Goal: Task Accomplishment & Management: Manage account settings

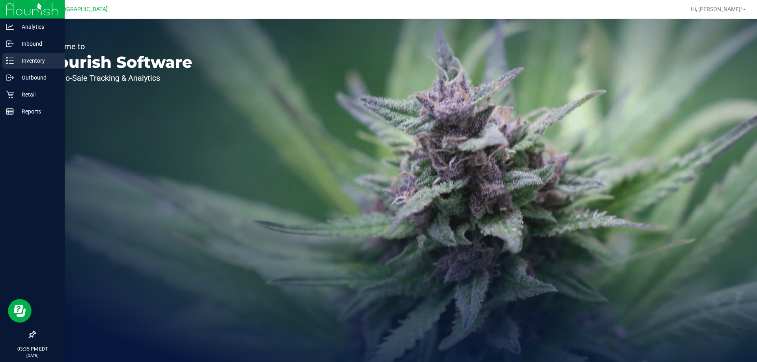
click at [16, 54] on div "Inventory" at bounding box center [33, 61] width 62 height 16
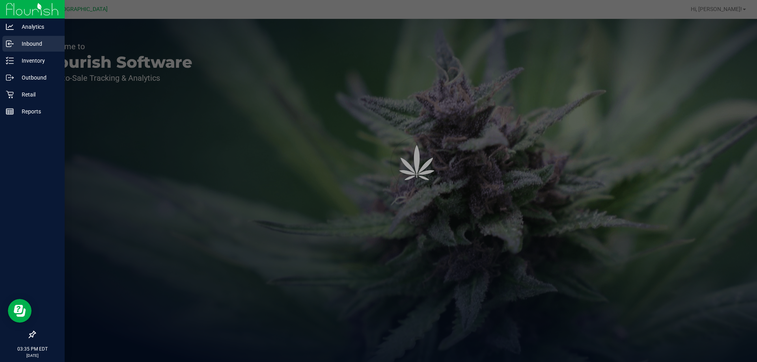
click at [20, 47] on p "Inbound" at bounding box center [37, 43] width 47 height 9
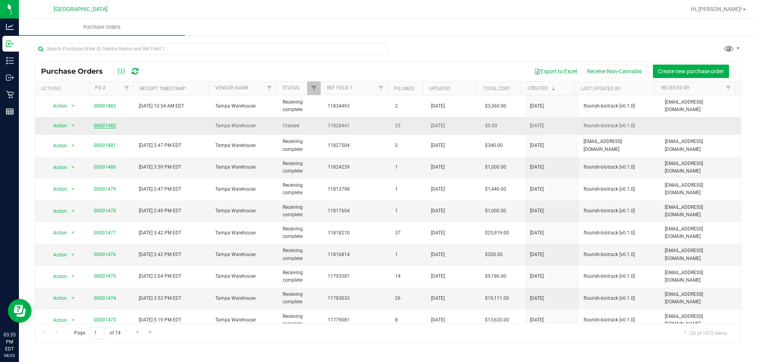
click at [103, 126] on link "00001482" at bounding box center [105, 126] width 22 height 6
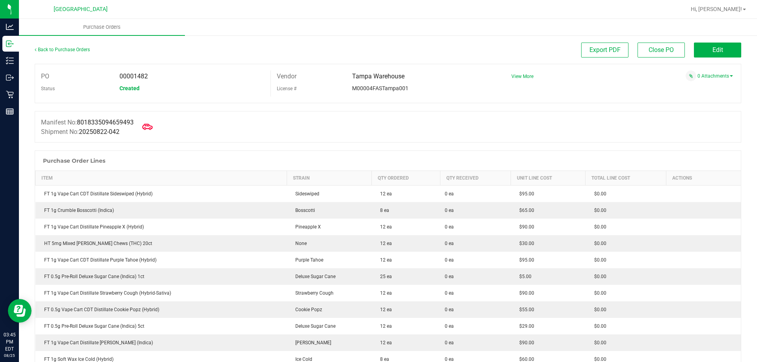
click at [153, 127] on icon at bounding box center [147, 127] width 10 height 10
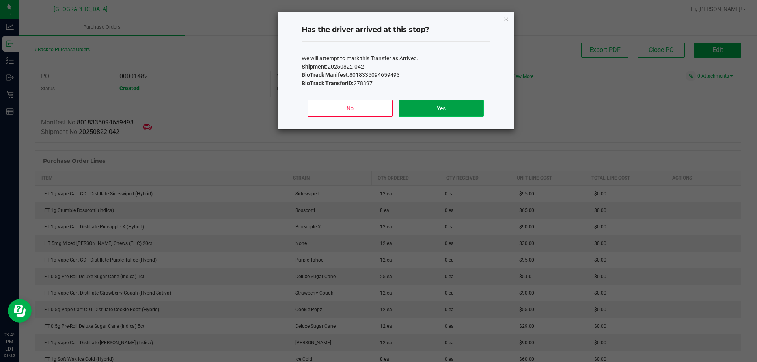
click at [445, 104] on button "Yes" at bounding box center [441, 108] width 85 height 17
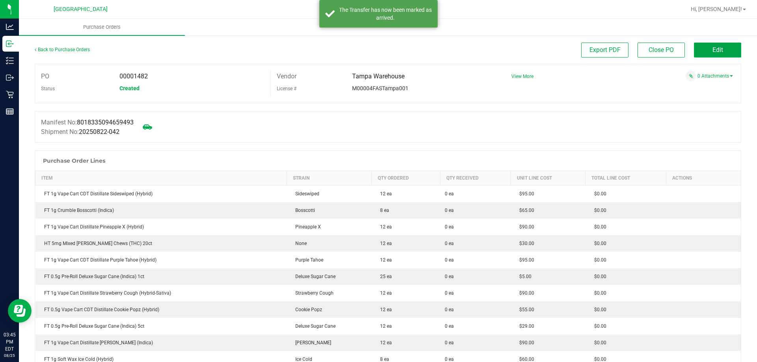
click at [699, 53] on button "Edit" at bounding box center [717, 50] width 47 height 15
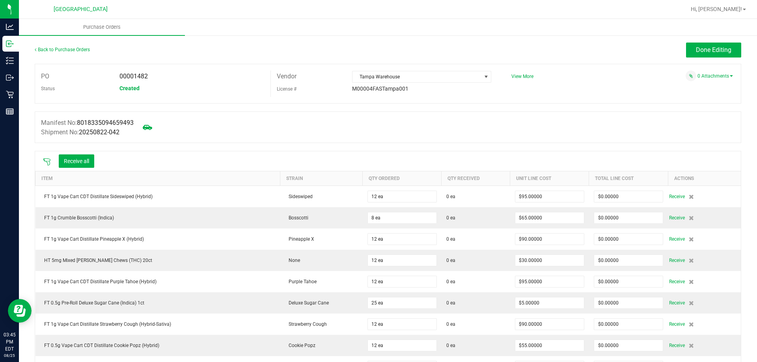
click at [43, 161] on icon at bounding box center [47, 162] width 8 height 8
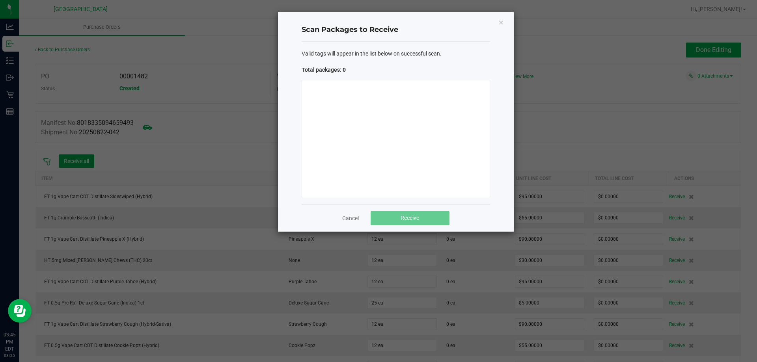
click at [383, 174] on div at bounding box center [396, 139] width 188 height 118
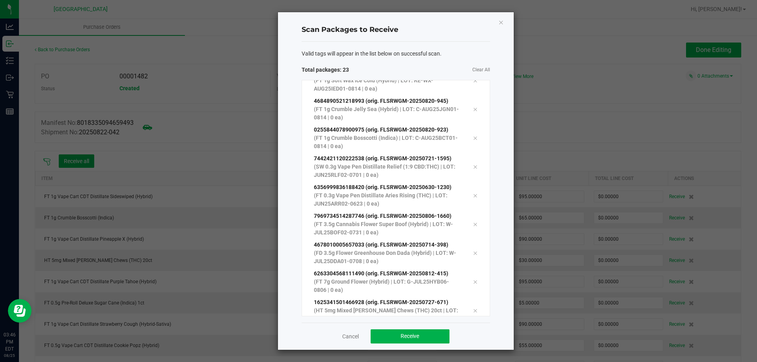
scroll to position [417, 0]
click at [437, 342] on button "Receive" at bounding box center [410, 337] width 79 height 14
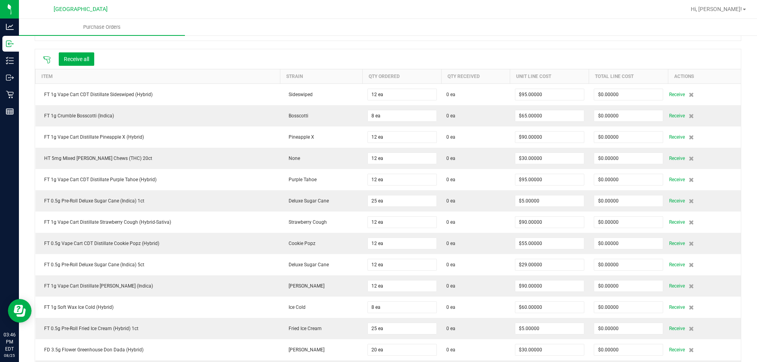
scroll to position [22, 0]
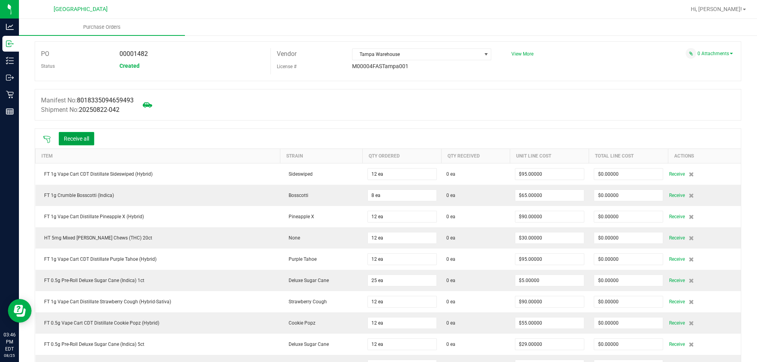
click at [86, 134] on button "Receive all" at bounding box center [76, 138] width 35 height 13
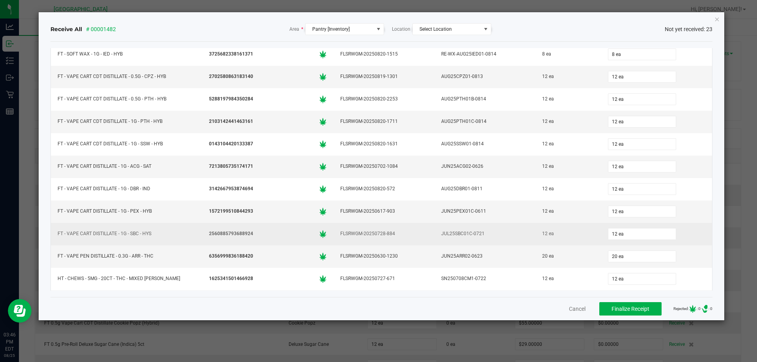
scroll to position [295, 0]
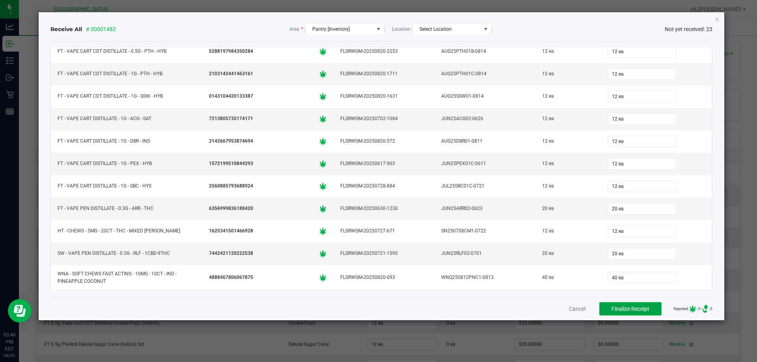
click at [612, 308] on span "Finalize Receipt" at bounding box center [631, 309] width 38 height 6
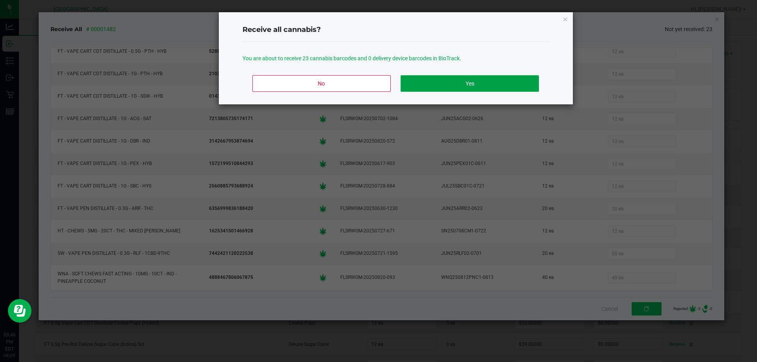
click at [427, 81] on button "Yes" at bounding box center [470, 83] width 138 height 17
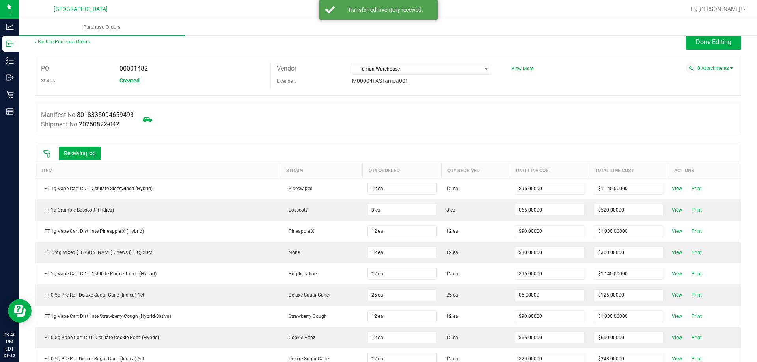
scroll to position [0, 0]
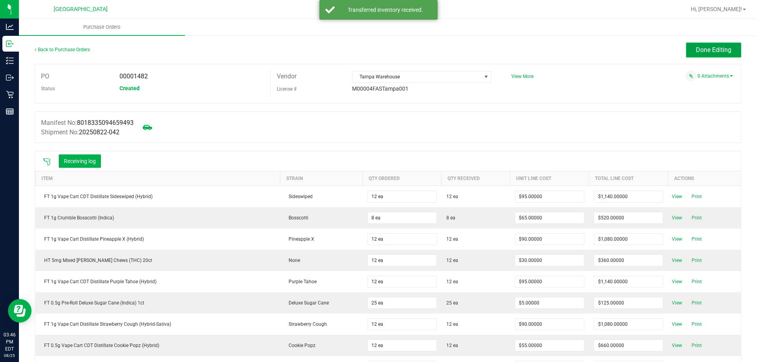
click at [701, 49] on span "Done Editing" at bounding box center [713, 49] width 35 height 7
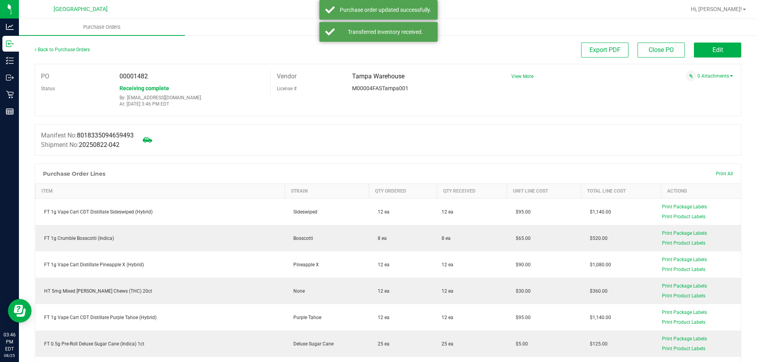
click at [127, 73] on span "00001482" at bounding box center [133, 76] width 28 height 7
copy span "00001482"
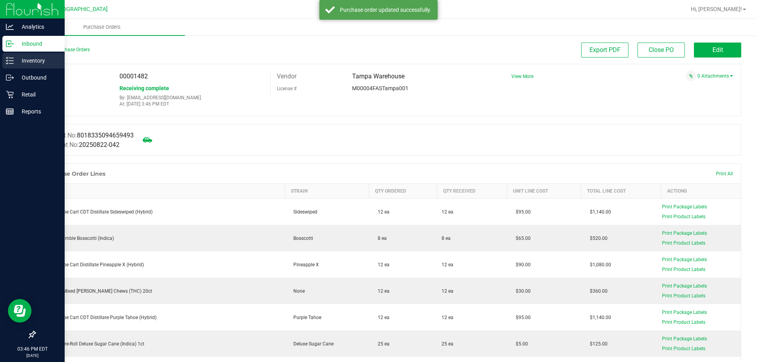
click at [8, 60] on icon at bounding box center [10, 61] width 8 height 8
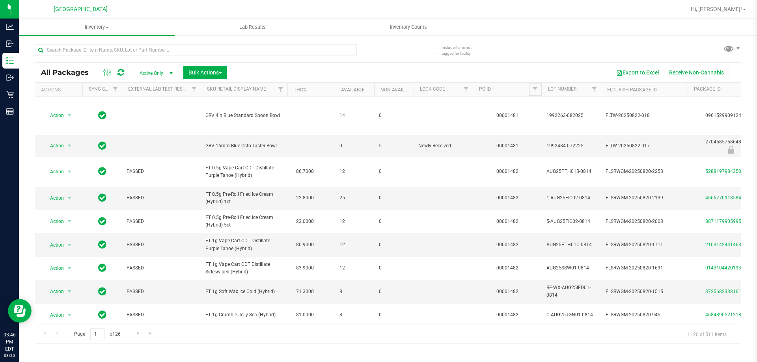
click at [539, 89] on link "Filter" at bounding box center [535, 89] width 13 height 13
paste input "00001482"
type input "00001482"
click at [534, 119] on button "Filter" at bounding box center [553, 127] width 38 height 17
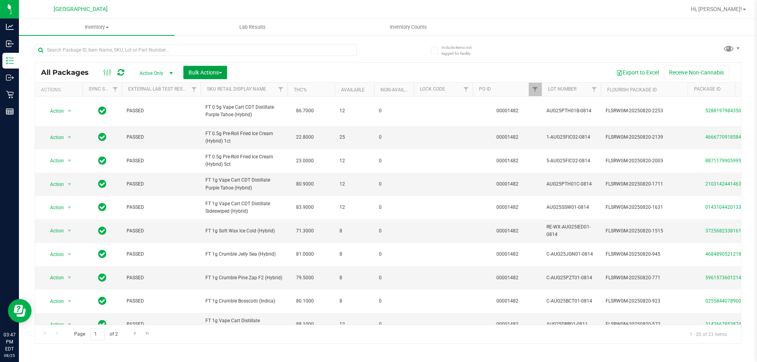
click at [185, 74] on button "Bulk Actions" at bounding box center [205, 72] width 44 height 13
click at [222, 144] on div "Lock/Unlock packages" at bounding box center [220, 149] width 65 height 13
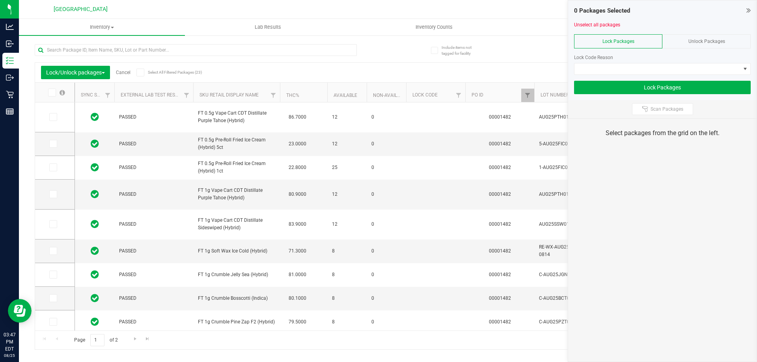
type input "[DATE]"
click at [52, 89] on span at bounding box center [52, 93] width 8 height 8
click at [0, 0] on input "checkbox" at bounding box center [0, 0] width 0 height 0
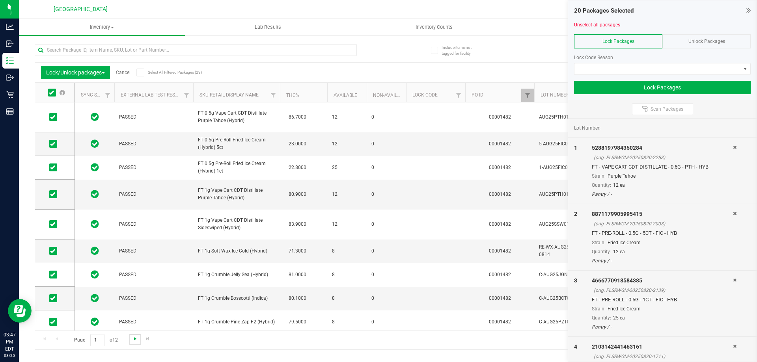
click at [134, 338] on span "Go to the next page" at bounding box center [135, 339] width 6 height 6
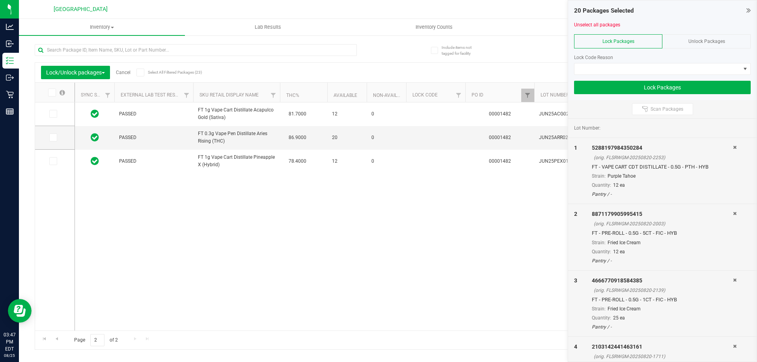
click at [52, 93] on icon at bounding box center [51, 93] width 5 height 0
click at [0, 0] on input "checkbox" at bounding box center [0, 0] width 0 height 0
click at [627, 73] on span at bounding box center [658, 68] width 166 height 11
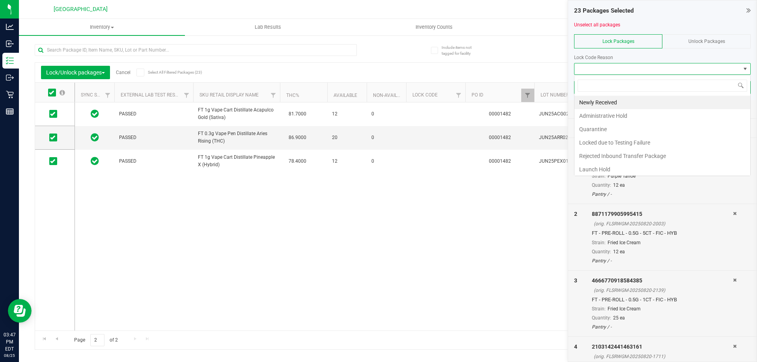
scroll to position [12, 177]
click at [624, 103] on li "Newly Received" at bounding box center [663, 102] width 176 height 13
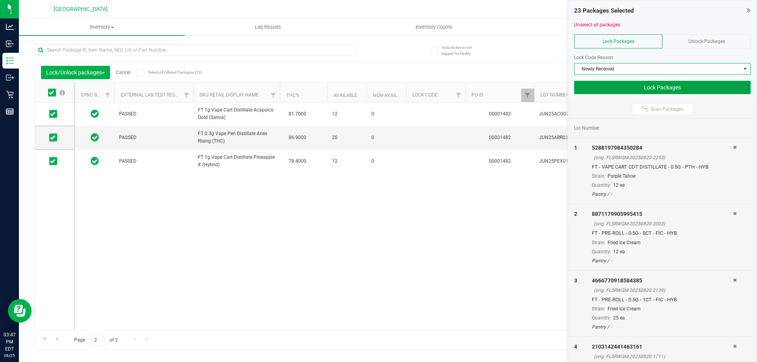
click at [637, 90] on button "Lock Packages" at bounding box center [662, 87] width 177 height 13
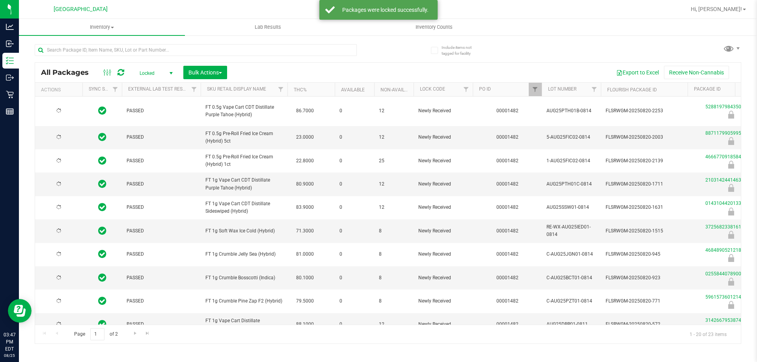
type input "[DATE]"
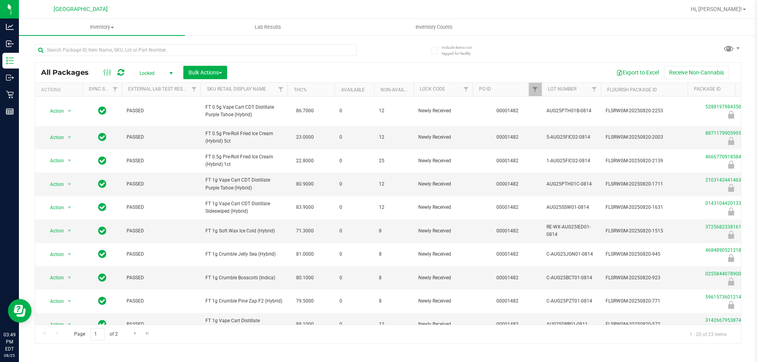
click at [382, 48] on div at bounding box center [211, 49] width 353 height 25
click at [190, 74] on span "Bulk Actions" at bounding box center [205, 72] width 34 height 6
click at [215, 151] on span "Lock/Unlock packages" at bounding box center [215, 148] width 54 height 6
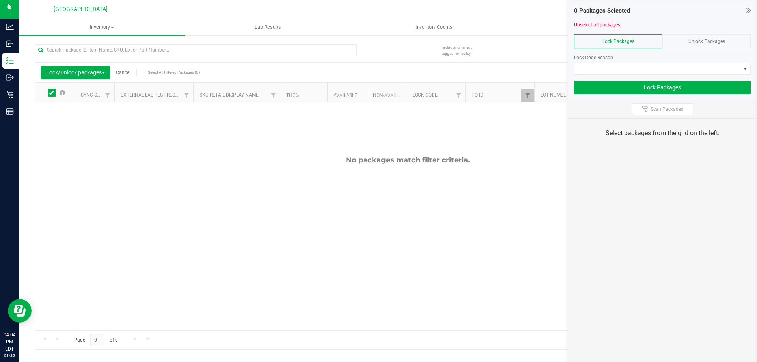
click at [692, 42] on span "Unlock Packages" at bounding box center [706, 42] width 37 height 6
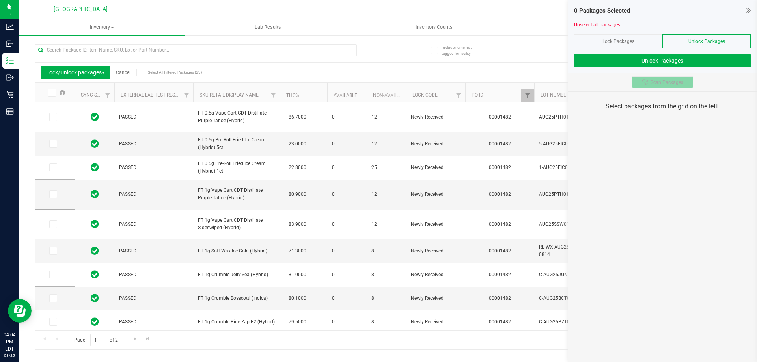
click at [650, 85] on div at bounding box center [646, 82] width 9 height 6
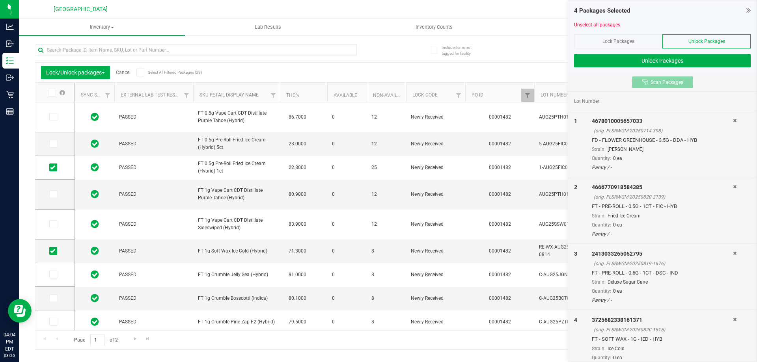
type input "[DATE]"
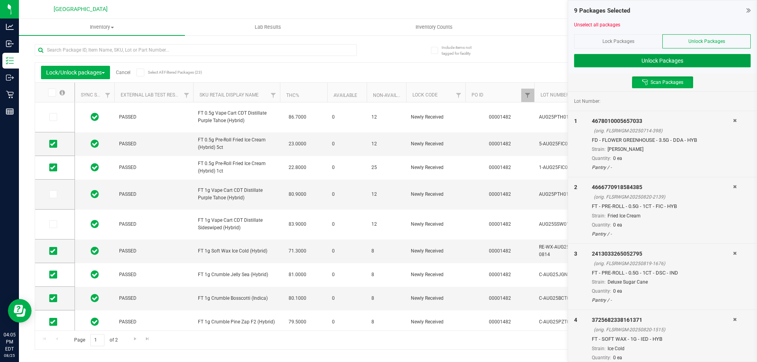
click at [671, 66] on button "Unlock Packages" at bounding box center [662, 60] width 177 height 13
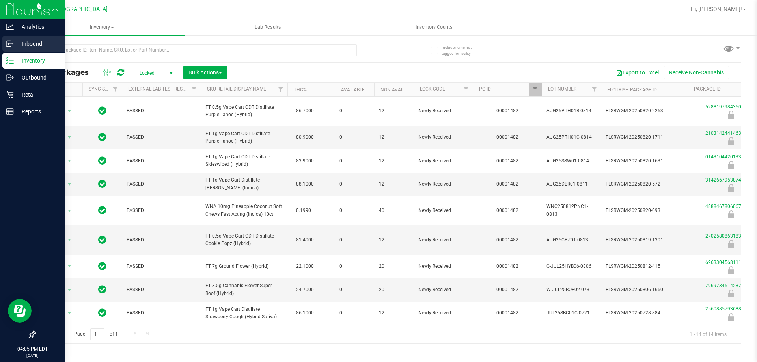
click at [4, 49] on div "Inbound" at bounding box center [33, 44] width 62 height 16
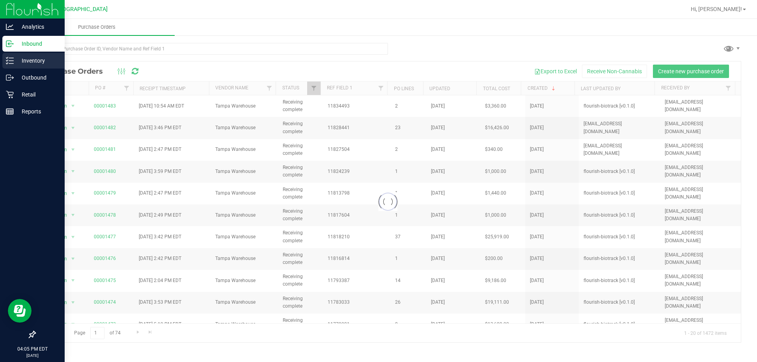
click at [5, 64] on div "Inventory" at bounding box center [33, 61] width 62 height 16
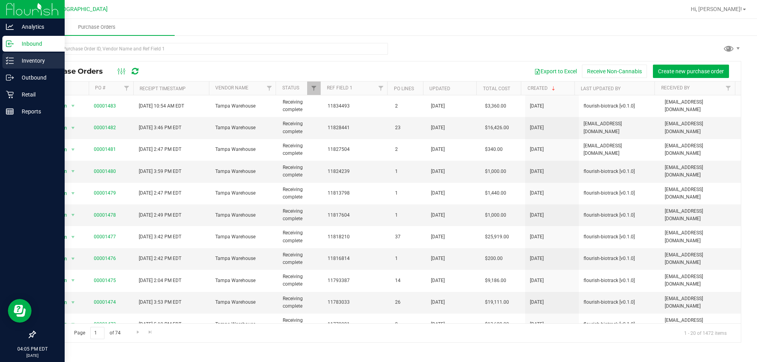
click at [33, 62] on p "Inventory" at bounding box center [37, 60] width 47 height 9
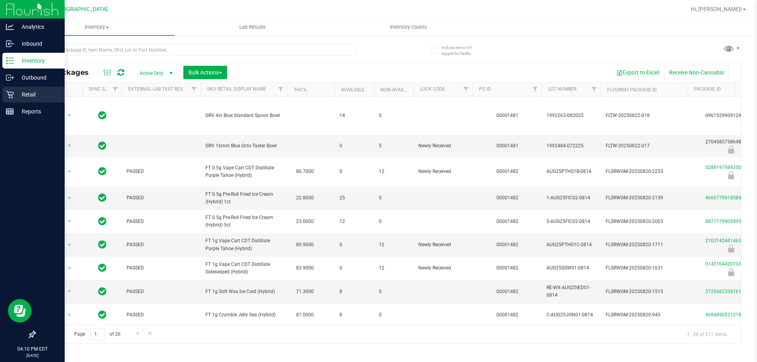
click at [13, 97] on icon at bounding box center [9, 94] width 7 height 7
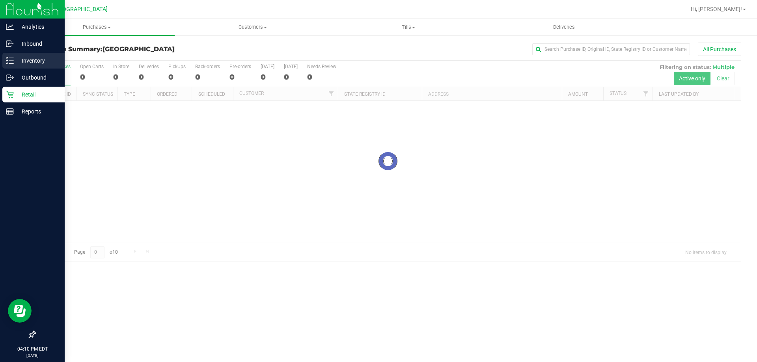
click at [40, 62] on p "Inventory" at bounding box center [37, 60] width 47 height 9
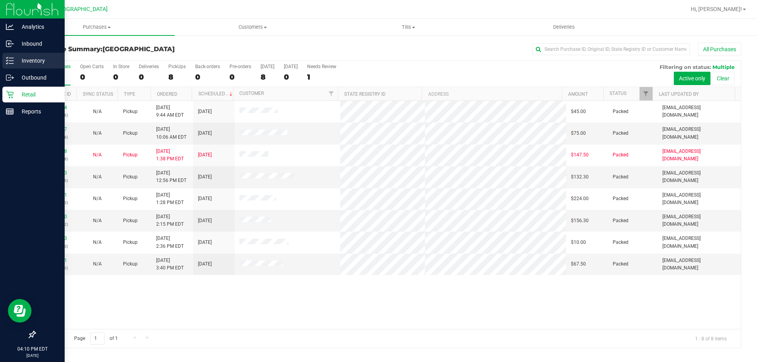
click at [47, 63] on p "Inventory" at bounding box center [37, 60] width 47 height 9
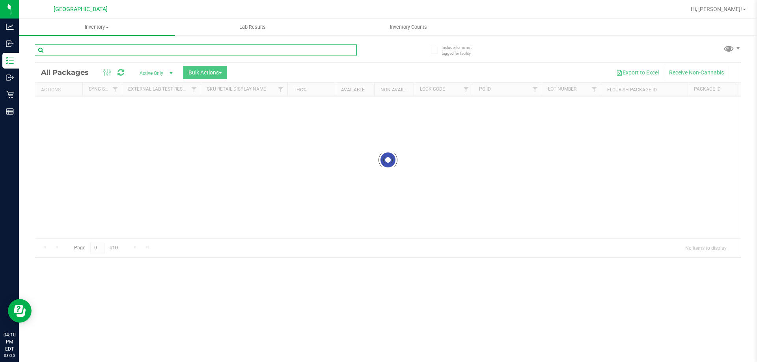
click at [229, 50] on input "text" at bounding box center [196, 50] width 322 height 12
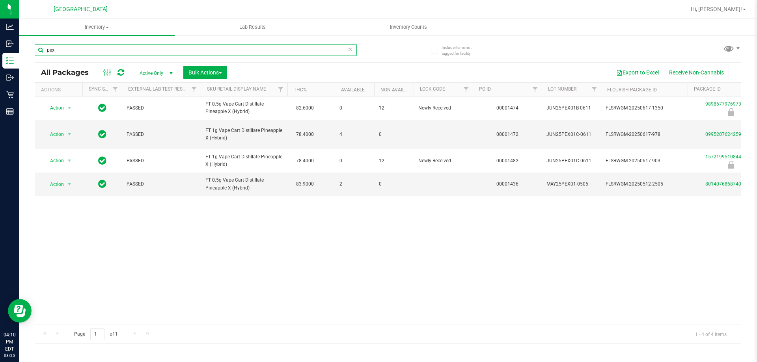
click at [173, 52] on input "pex" at bounding box center [196, 50] width 322 height 12
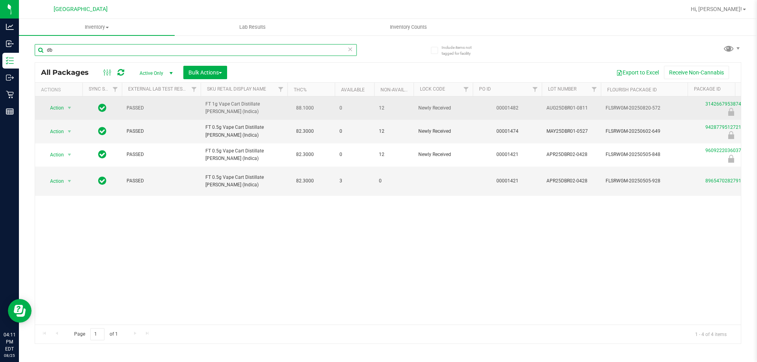
type input "d"
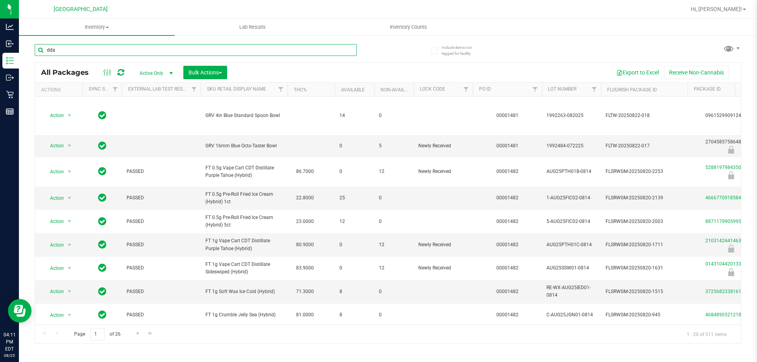
type input "dda"
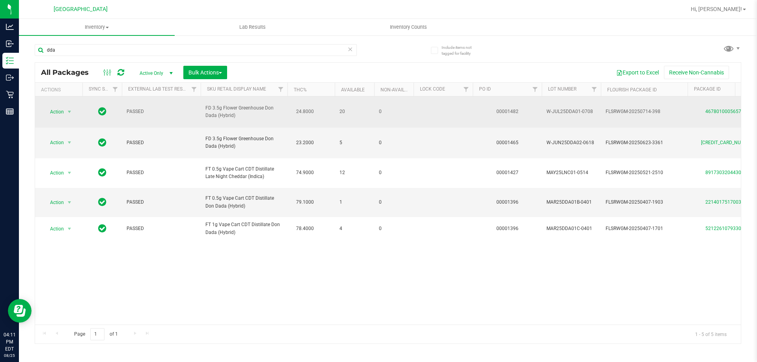
click at [65, 108] on span "select" at bounding box center [70, 111] width 10 height 11
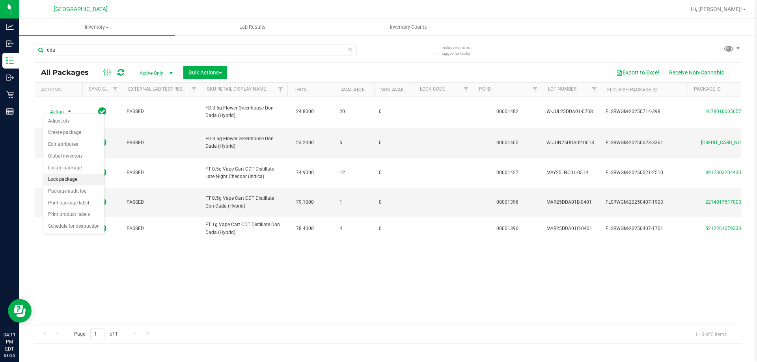
click at [72, 179] on li "Lock package" at bounding box center [73, 180] width 61 height 12
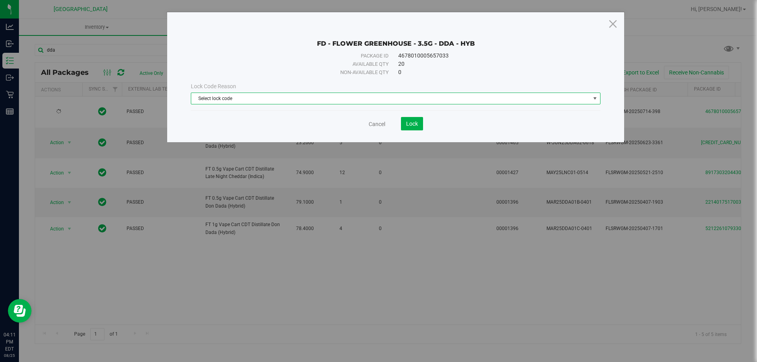
click at [227, 104] on span "Select lock code" at bounding box center [390, 98] width 399 height 11
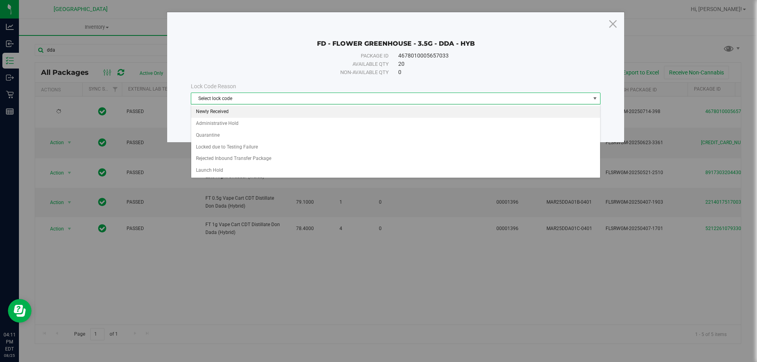
click at [226, 115] on li "Newly Received" at bounding box center [395, 112] width 409 height 12
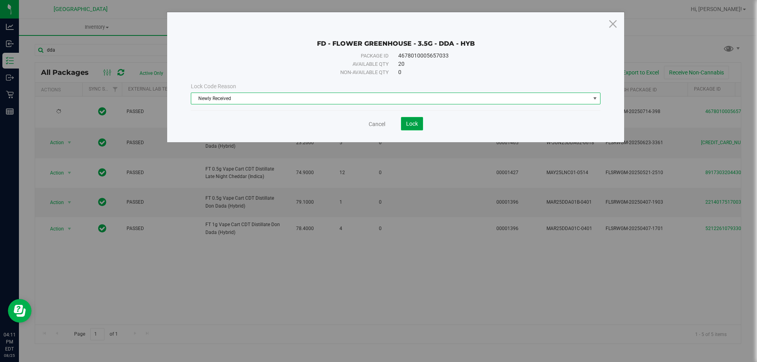
click at [419, 121] on button "Lock" at bounding box center [412, 123] width 22 height 13
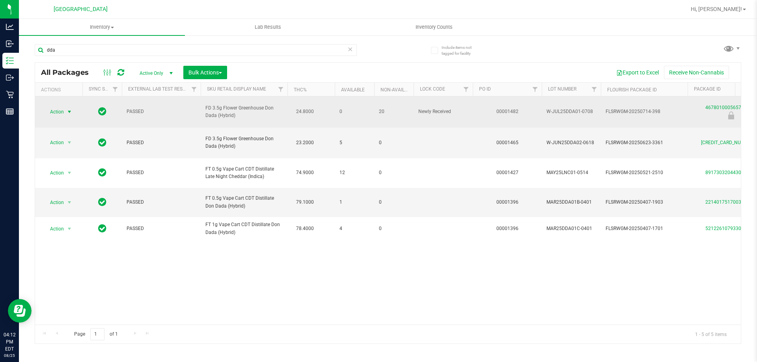
click at [63, 107] on span "Action" at bounding box center [53, 111] width 21 height 11
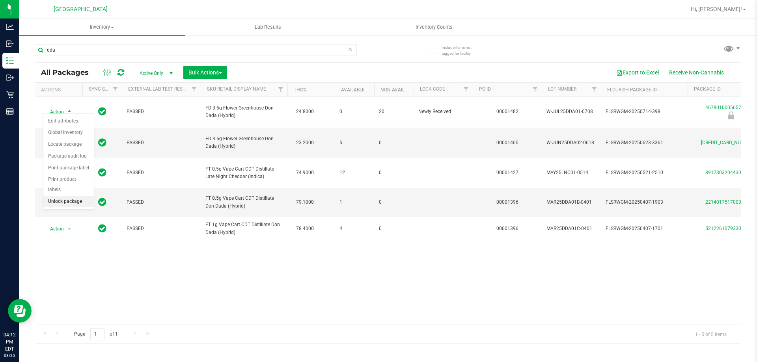
click at [62, 196] on li "Unlock package" at bounding box center [68, 202] width 50 height 12
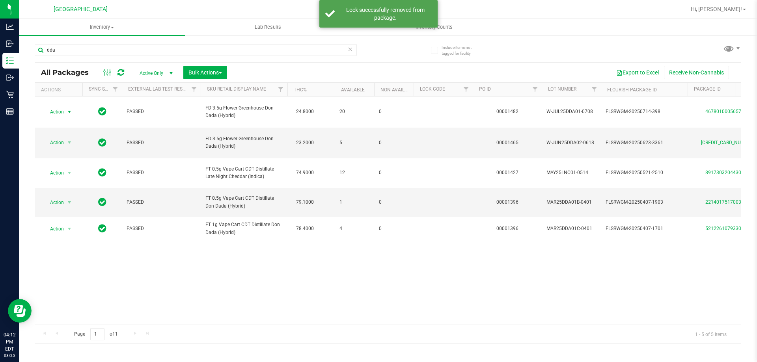
click at [66, 109] on span "select" at bounding box center [69, 112] width 6 height 6
click at [71, 183] on li "Lock package" at bounding box center [73, 180] width 61 height 12
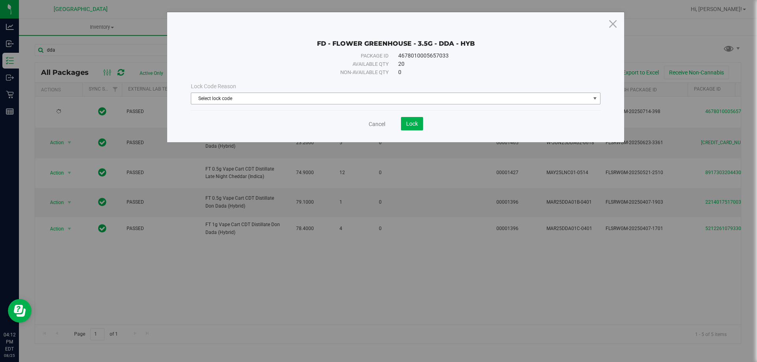
click at [315, 95] on span "Select lock code" at bounding box center [390, 98] width 399 height 11
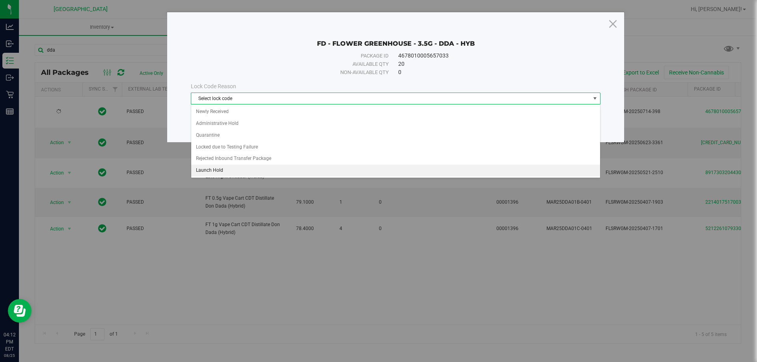
click at [244, 167] on li "Launch Hold" at bounding box center [395, 171] width 409 height 12
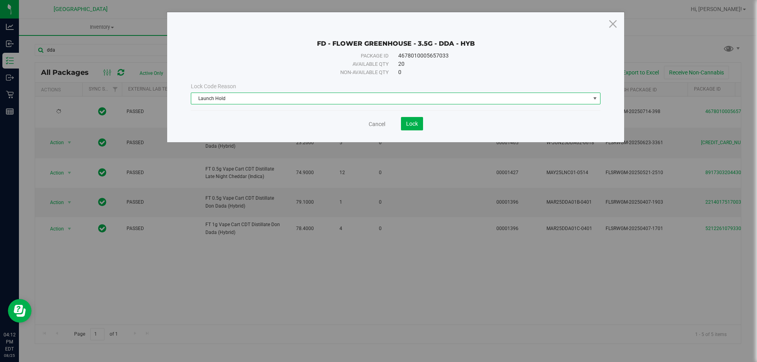
click at [429, 125] on div "Cancel Lock" at bounding box center [396, 123] width 410 height 13
click at [422, 126] on button "Lock" at bounding box center [412, 123] width 22 height 13
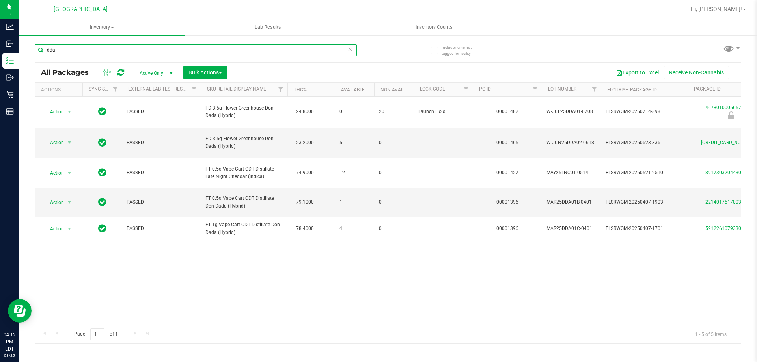
click at [116, 50] on input "dda" at bounding box center [196, 50] width 322 height 12
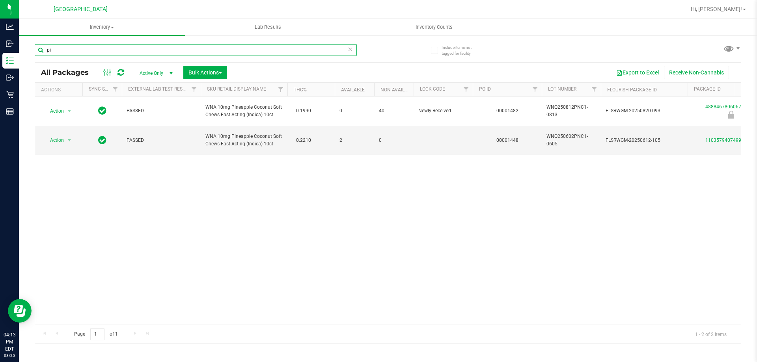
type input "p"
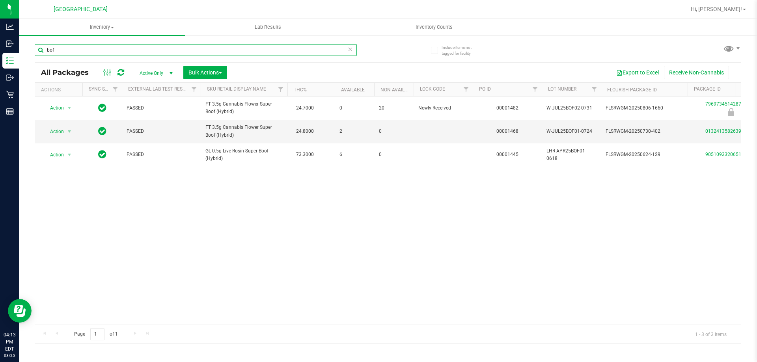
click at [119, 50] on input "bof" at bounding box center [196, 50] width 322 height 12
click at [119, 48] on input "bof" at bounding box center [196, 50] width 322 height 12
type input "b"
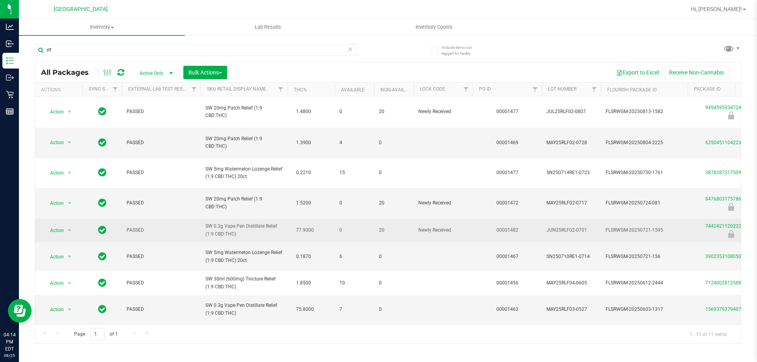
click at [222, 223] on span "SW 0.3g Vape Pen Distillate Relief (1:9 CBD:THC)" at bounding box center [243, 230] width 77 height 15
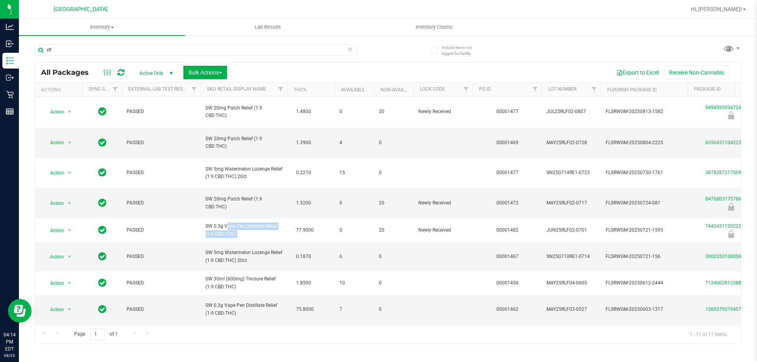
copy td "SW 0.3g Vape Pen Distillate Relief (1:9 CBD:THC)"
click at [119, 52] on input "rlf" at bounding box center [196, 50] width 322 height 12
paste input "SW 0.3g Vape Pen Distillate Relief (1:9 CBD:THC)"
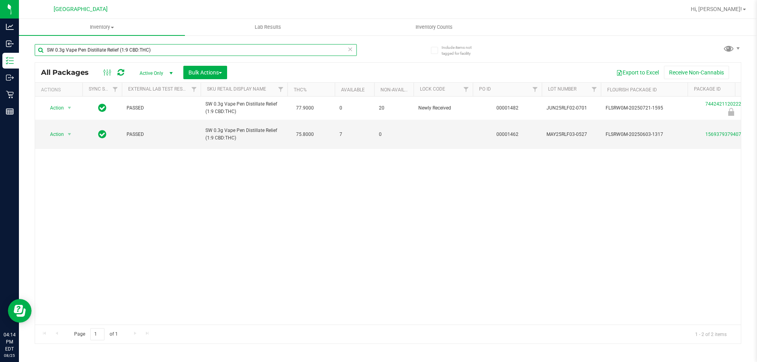
click at [119, 52] on input "SW 0.3g Vape Pen Distillate Relief (1:9 CBD:THC)" at bounding box center [196, 50] width 322 height 12
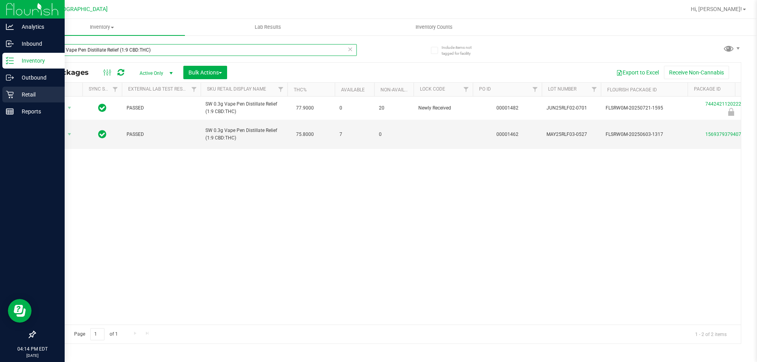
type input "SW 0.3g Vape Pen Distillate Relief (1:9 CBD:THC)"
click at [17, 97] on p "Retail" at bounding box center [37, 94] width 47 height 9
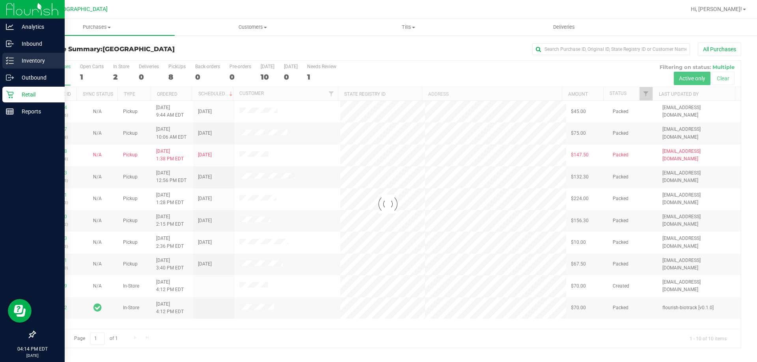
click at [27, 62] on p "Inventory" at bounding box center [37, 60] width 47 height 9
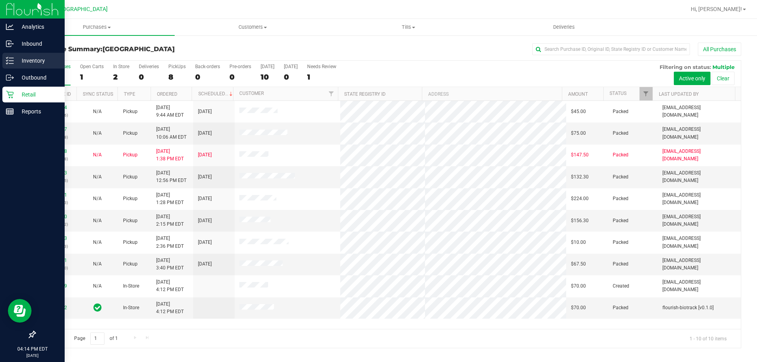
click at [27, 62] on p "Inventory" at bounding box center [37, 60] width 47 height 9
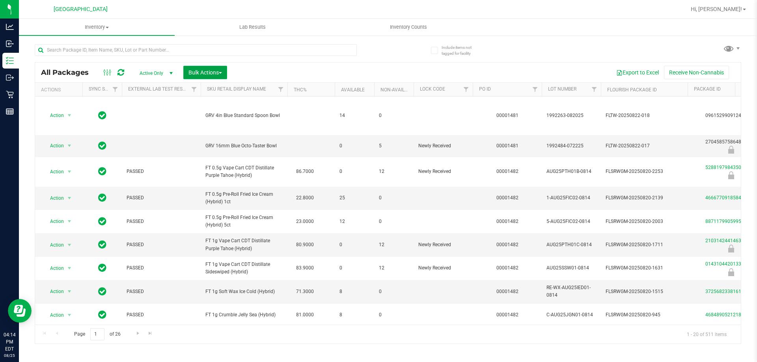
click at [200, 74] on span "Bulk Actions" at bounding box center [205, 72] width 34 height 6
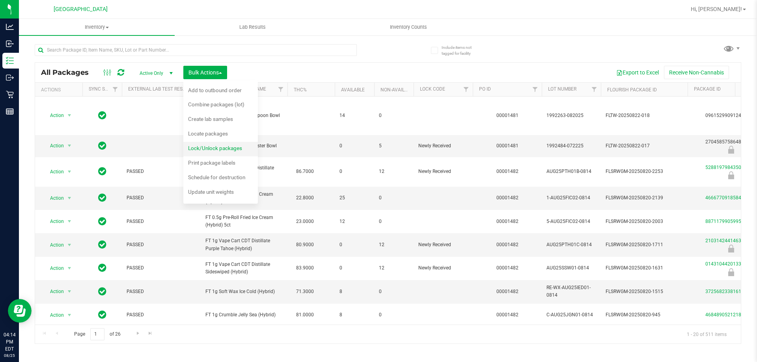
click at [213, 147] on span "Lock/Unlock packages" at bounding box center [215, 148] width 54 height 6
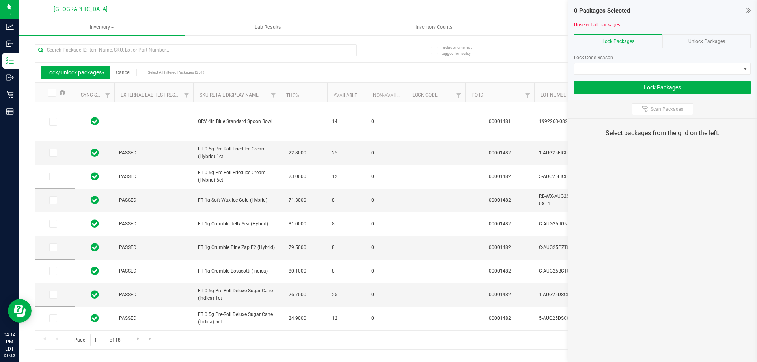
click at [701, 39] on span "Unlock Packages" at bounding box center [706, 42] width 37 height 6
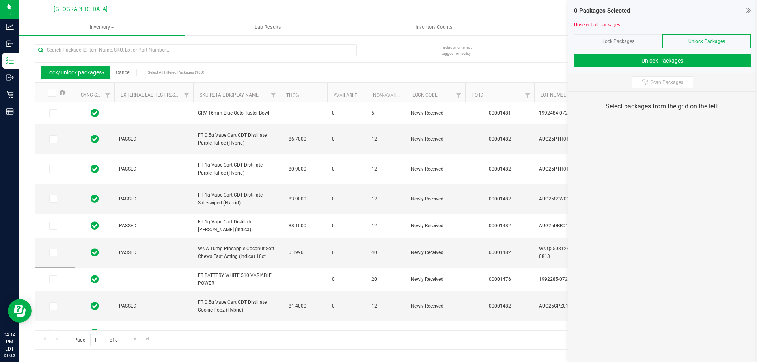
type input "[DATE]"
click at [661, 88] on button "Scan Packages" at bounding box center [662, 82] width 61 height 12
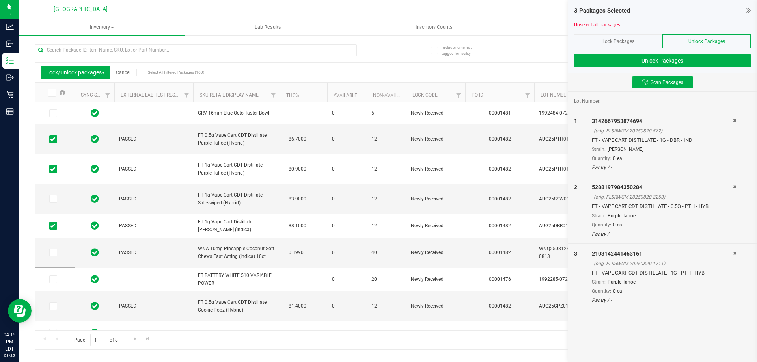
type input "[DATE]"
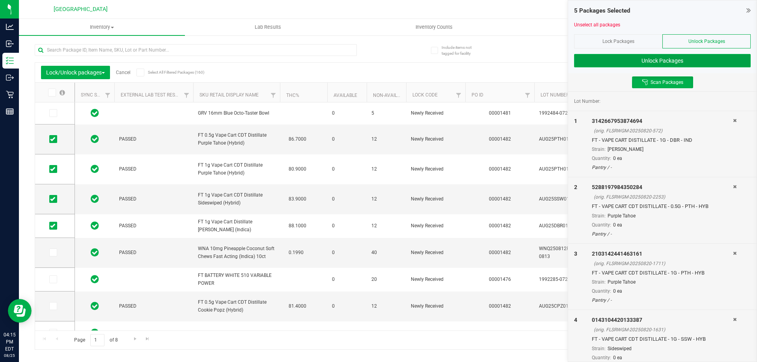
click at [647, 63] on button "Unlock Packages" at bounding box center [662, 60] width 177 height 13
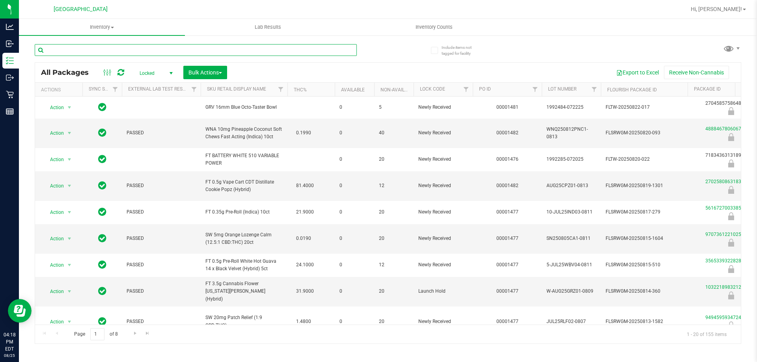
click at [142, 54] on input "text" at bounding box center [196, 50] width 322 height 12
type input "h"
type input "j"
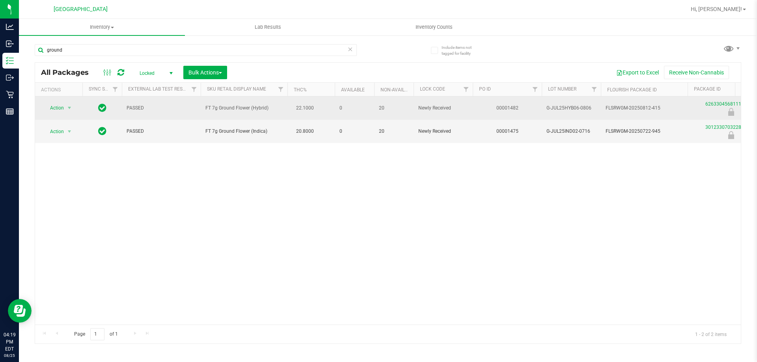
click at [226, 104] on span "FT 7g Ground Flower (Hybrid)" at bounding box center [243, 107] width 77 height 7
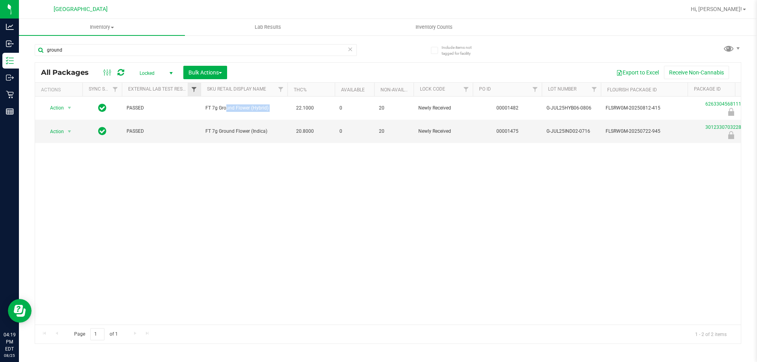
copy td "FT 7g Ground Flower (Hybrid)"
click at [136, 53] on input "ground" at bounding box center [196, 50] width 322 height 12
paste input "FT 7g Ground Flower (Hybrid)"
type input "FT 7g Ground Flower (Hybrid)"
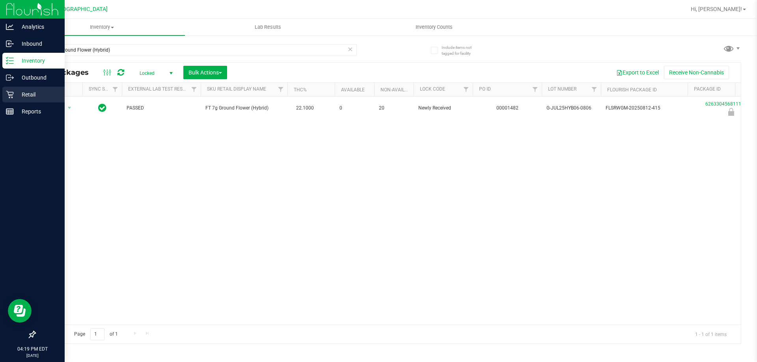
click at [15, 100] on div "Retail" at bounding box center [33, 95] width 62 height 16
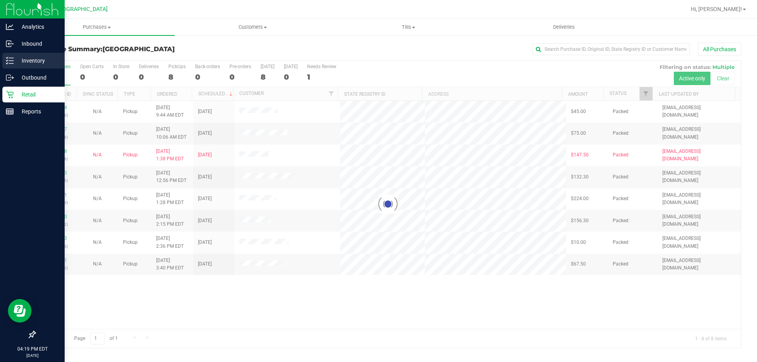
click at [38, 56] on p "Inventory" at bounding box center [37, 60] width 47 height 9
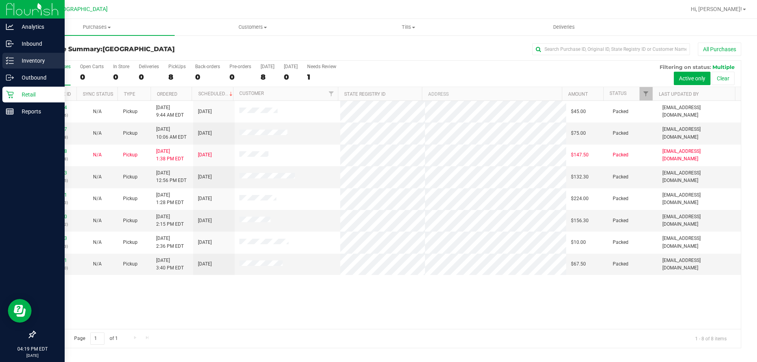
click at [13, 62] on icon at bounding box center [10, 61] width 8 height 8
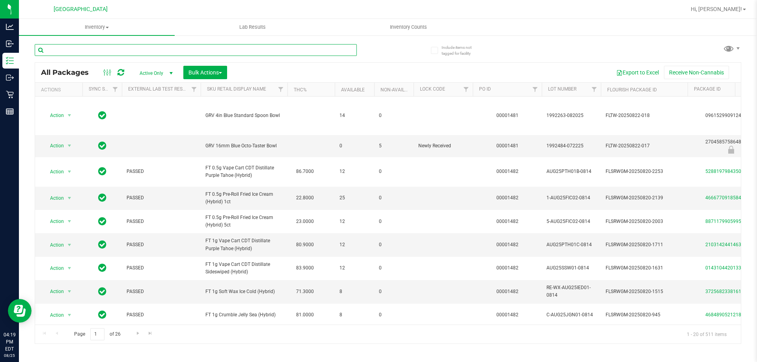
click at [155, 49] on input "text" at bounding box center [196, 50] width 322 height 12
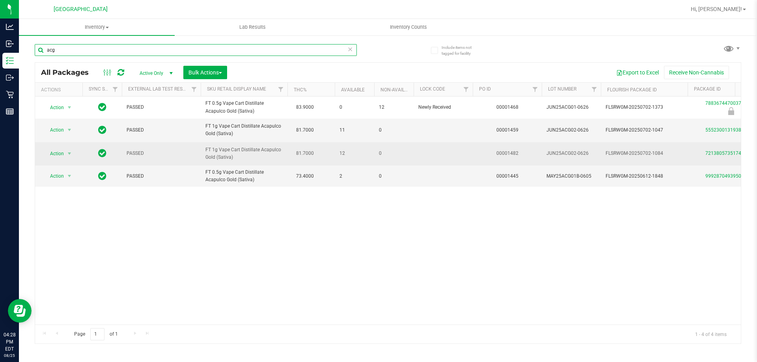
type input "acg"
click at [52, 149] on span "Action" at bounding box center [53, 153] width 21 height 11
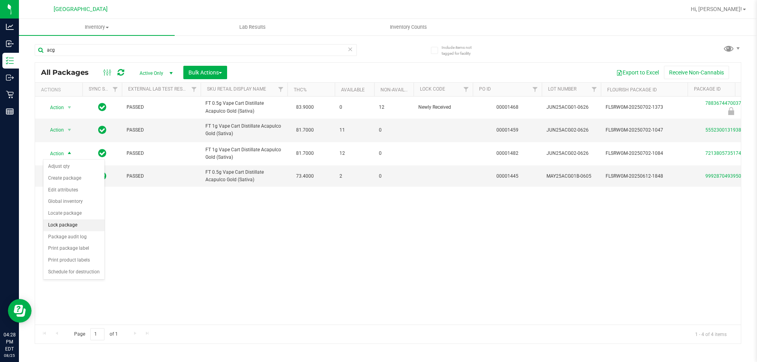
click at [56, 227] on li "Lock package" at bounding box center [73, 226] width 61 height 12
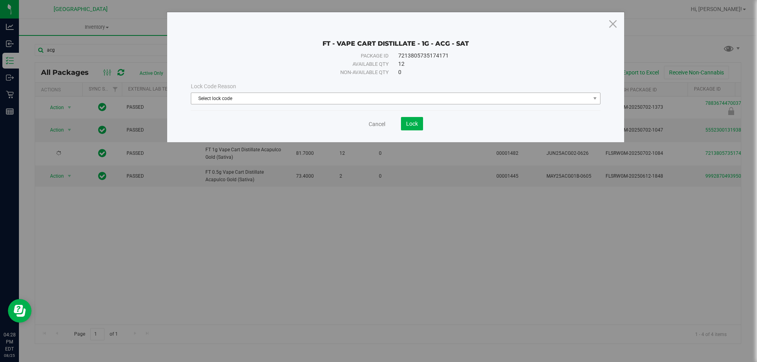
click at [261, 99] on span "Select lock code" at bounding box center [390, 98] width 399 height 11
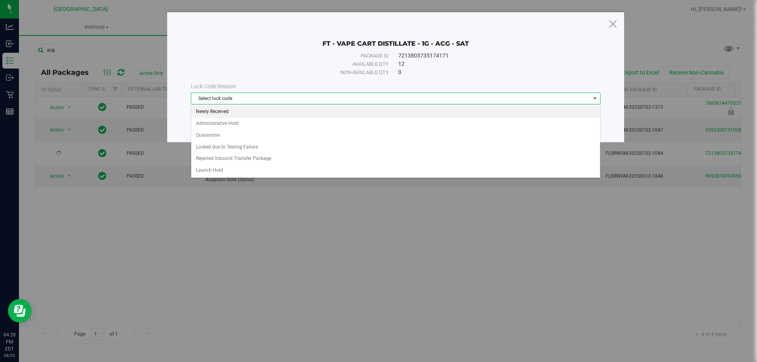
click at [218, 111] on li "Newly Received" at bounding box center [395, 112] width 409 height 12
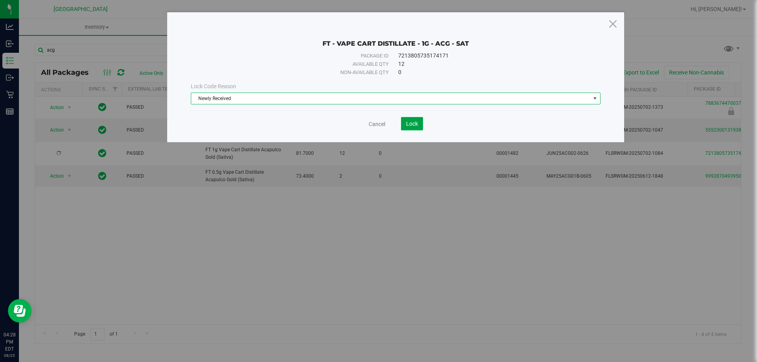
click at [411, 121] on span "Lock" at bounding box center [412, 124] width 12 height 6
